Goal: Task Accomplishment & Management: Manage account settings

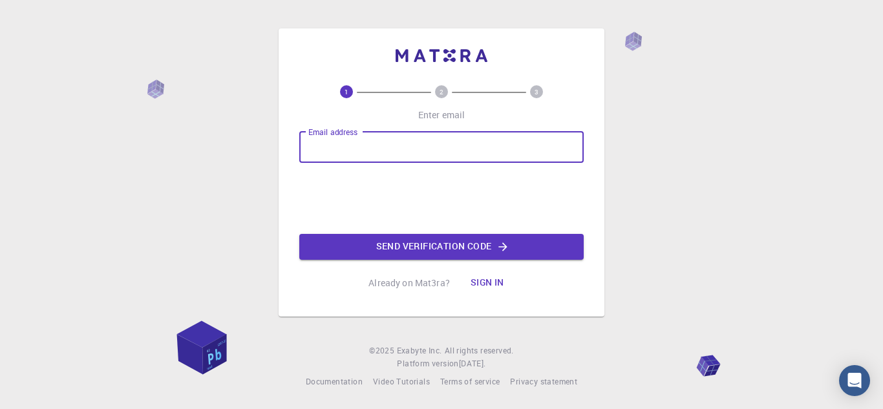
click at [418, 145] on input "Email address" at bounding box center [441, 147] width 285 height 31
type input "[EMAIL_ADDRESS][DOMAIN_NAME]"
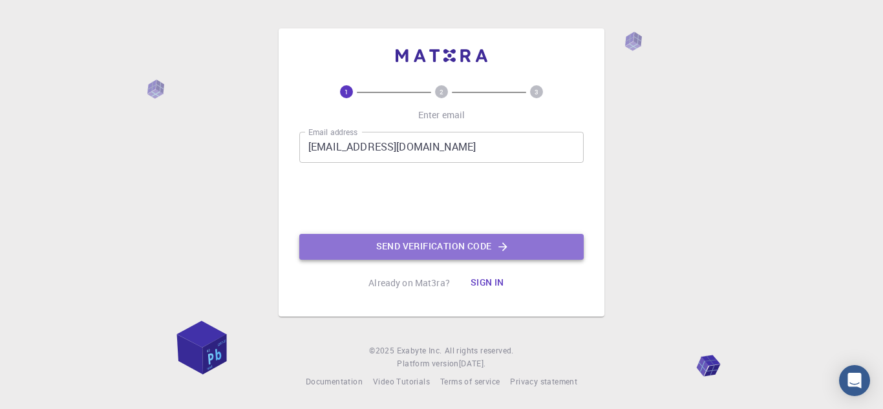
click at [407, 246] on button "Send verification code" at bounding box center [441, 247] width 285 height 26
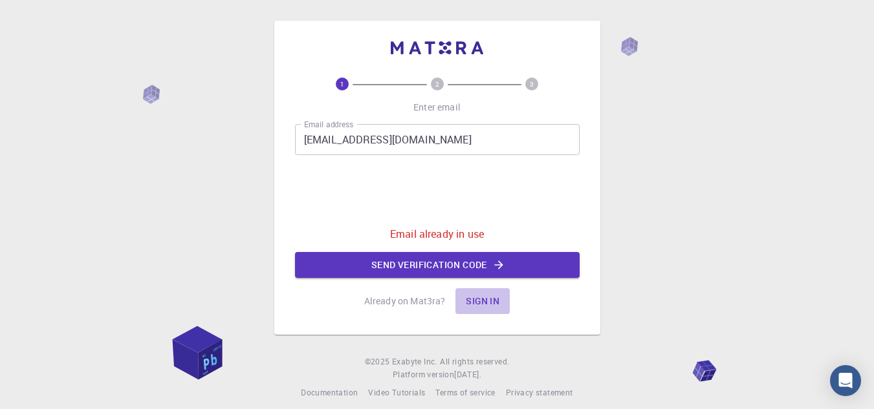
click at [479, 303] on button "Sign in" at bounding box center [482, 301] width 54 height 26
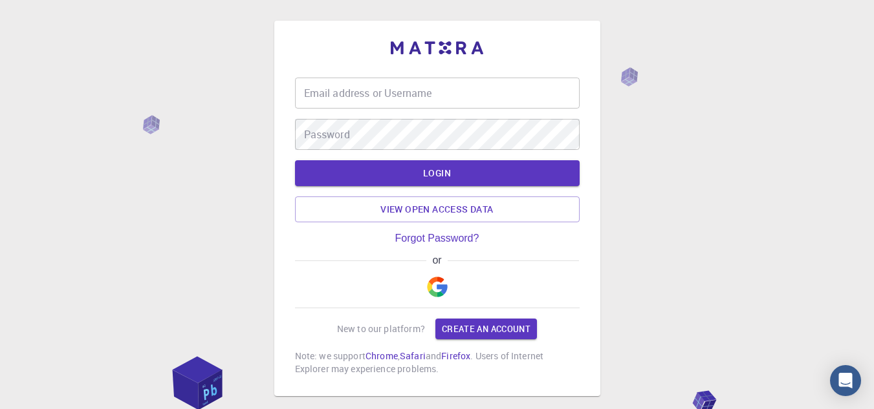
type input "[EMAIL_ADDRESS][DOMAIN_NAME]"
click at [422, 167] on button "LOGIN" at bounding box center [437, 173] width 285 height 26
